Goal: Information Seeking & Learning: Learn about a topic

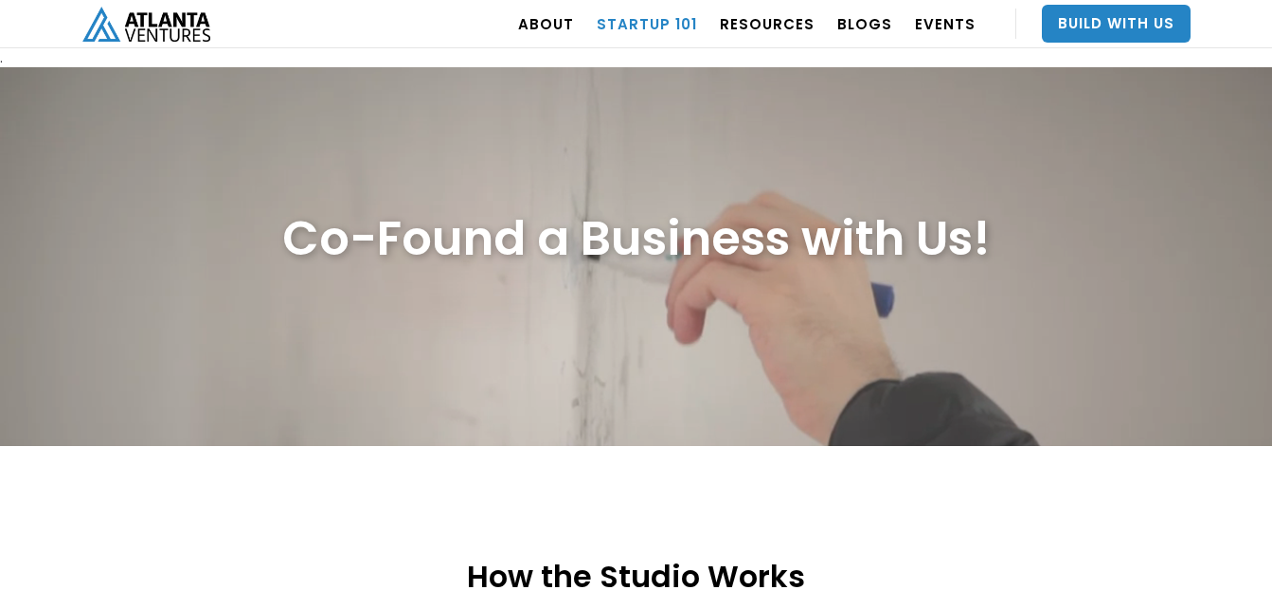
click at [649, 12] on link "Startup 101" at bounding box center [647, 23] width 100 height 53
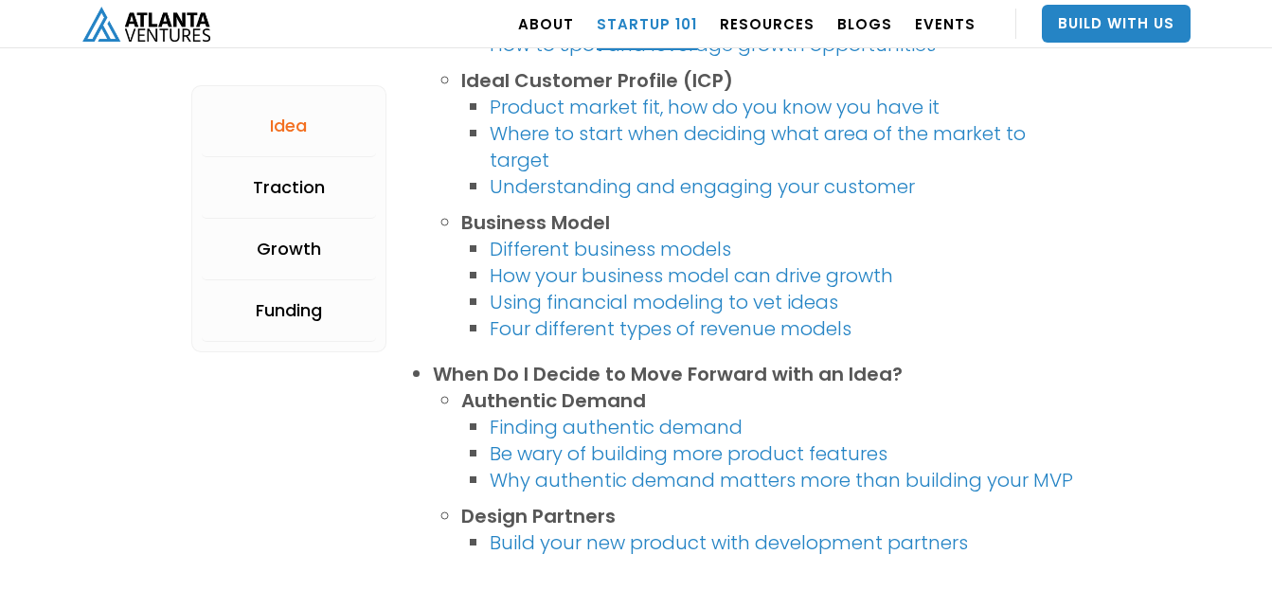
scroll to position [1465, 0]
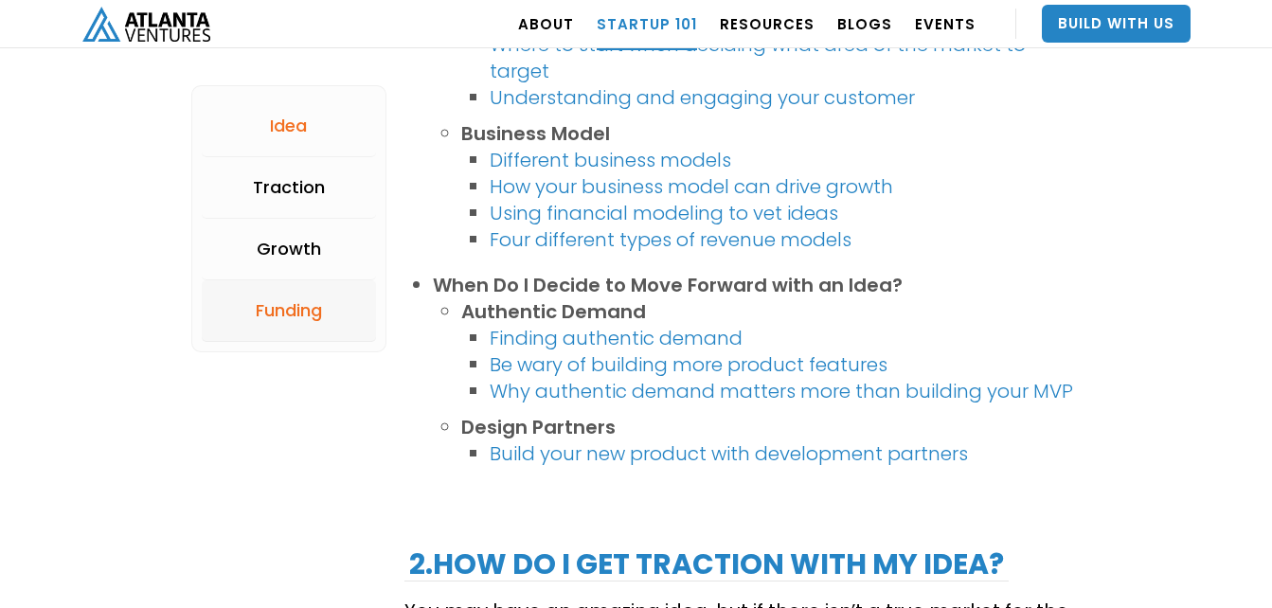
click at [312, 301] on div "Funding" at bounding box center [289, 310] width 66 height 19
